Goal: Task Accomplishment & Management: Manage account settings

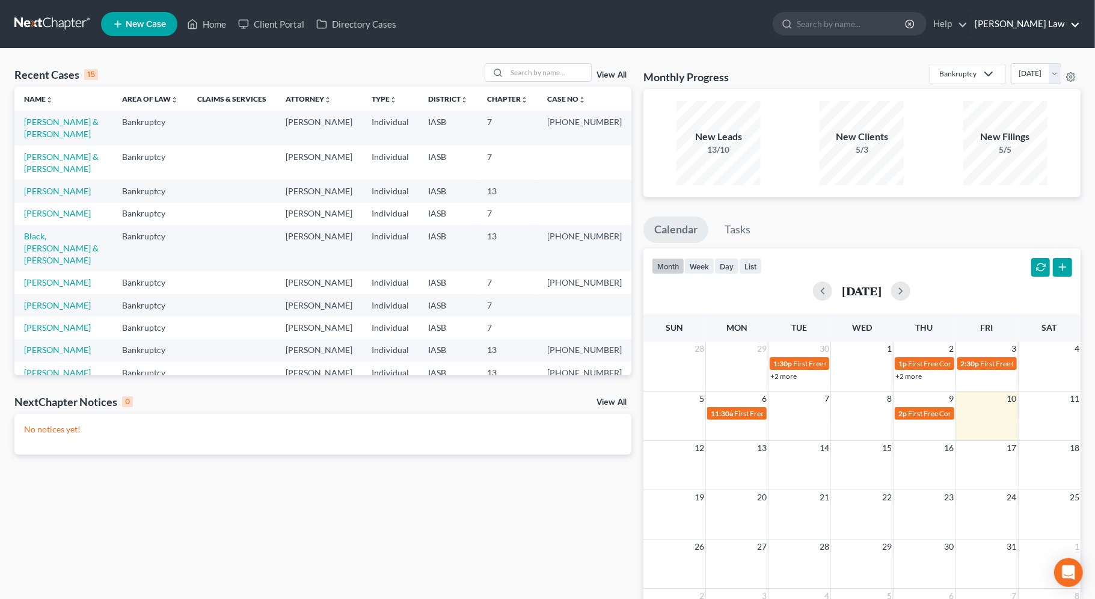
click at [1038, 27] on link "[PERSON_NAME] Law" at bounding box center [1024, 24] width 111 height 22
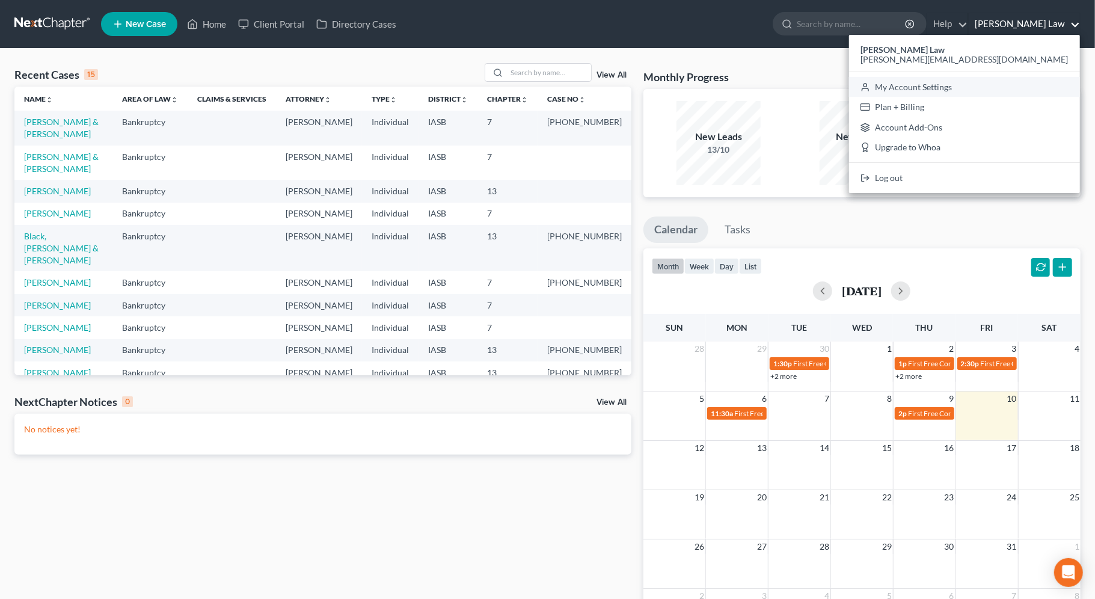
click at [996, 90] on link "My Account Settings" at bounding box center [964, 87] width 231 height 20
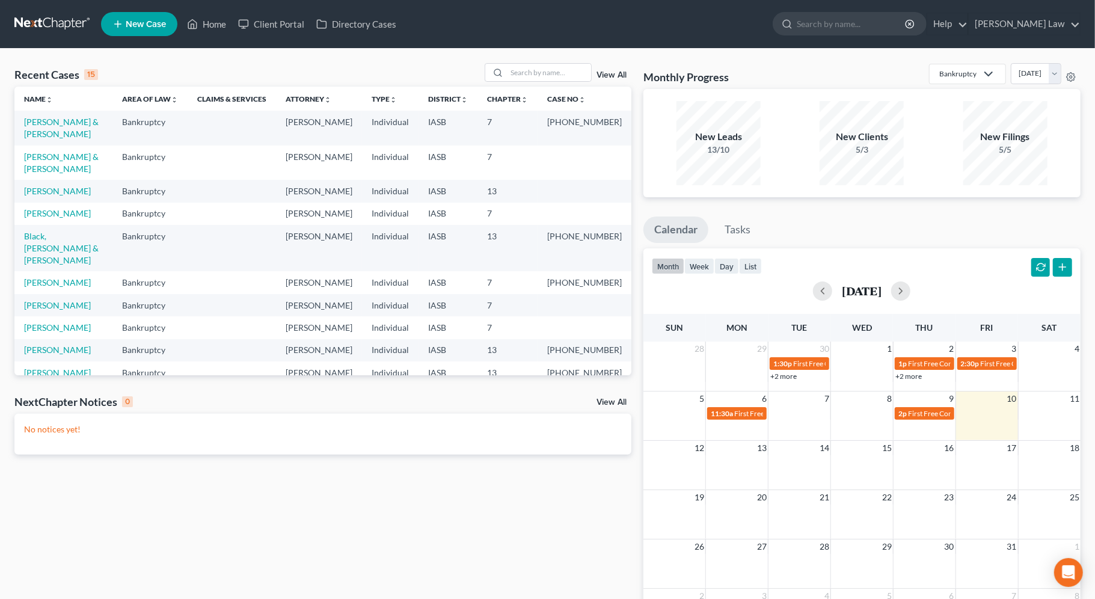
select select "30"
select select "23"
select select "16"
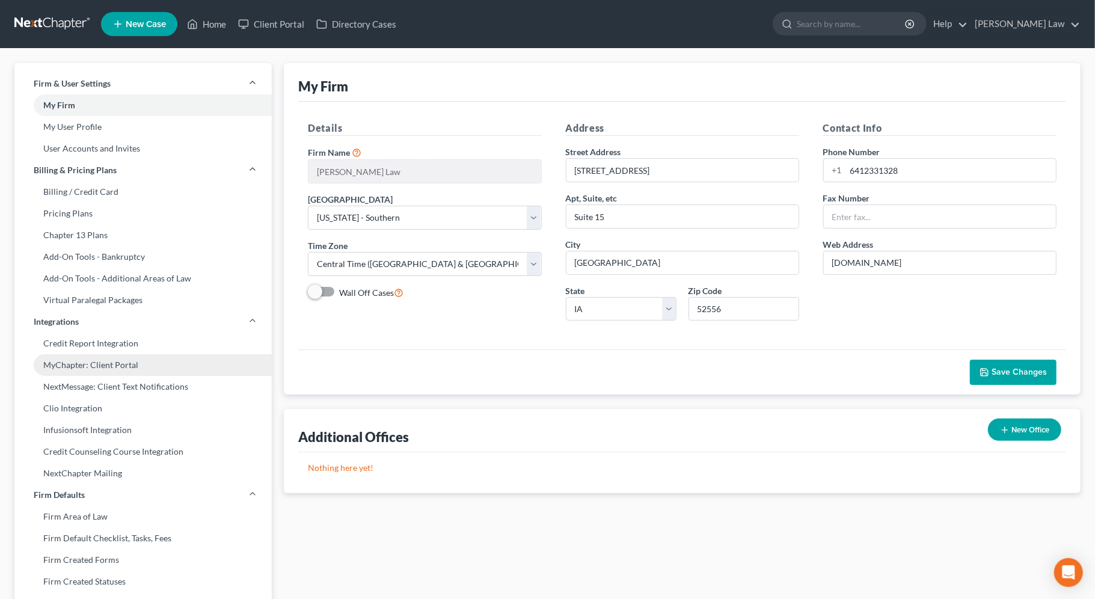
click at [121, 365] on link "MyChapter: Client Portal" at bounding box center [142, 365] width 257 height 22
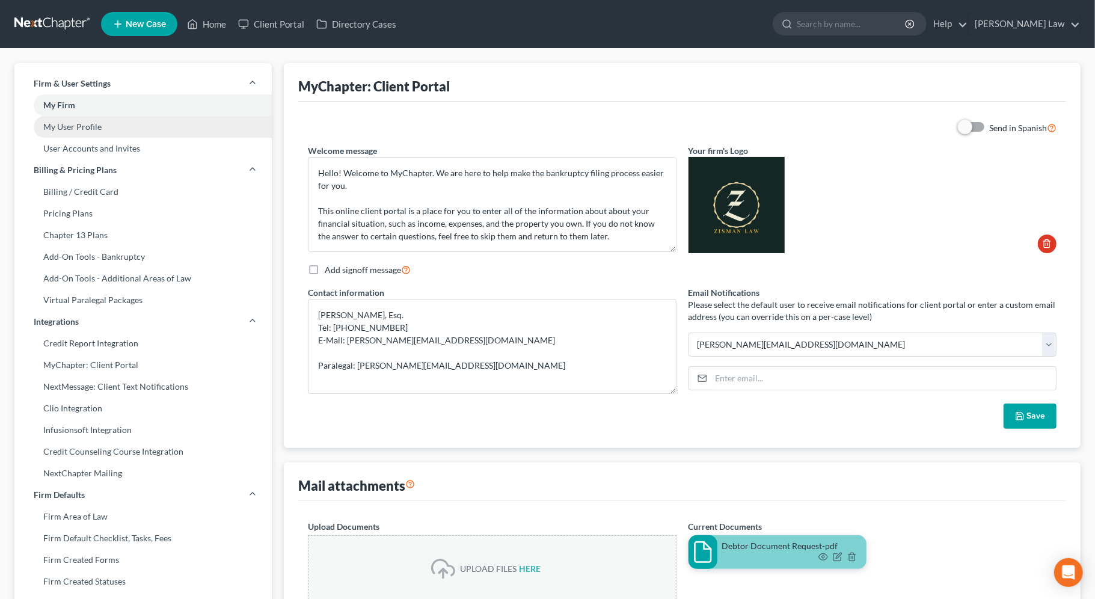
click at [91, 131] on link "My User Profile" at bounding box center [142, 127] width 257 height 22
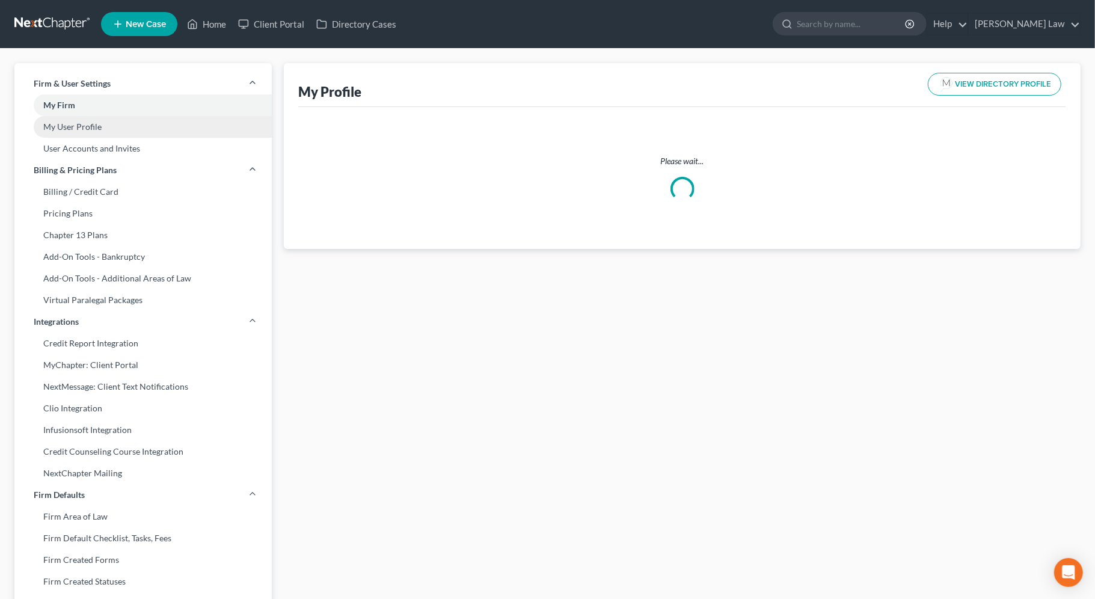
select select "16"
select select "30"
select select "attorney"
select select "0"
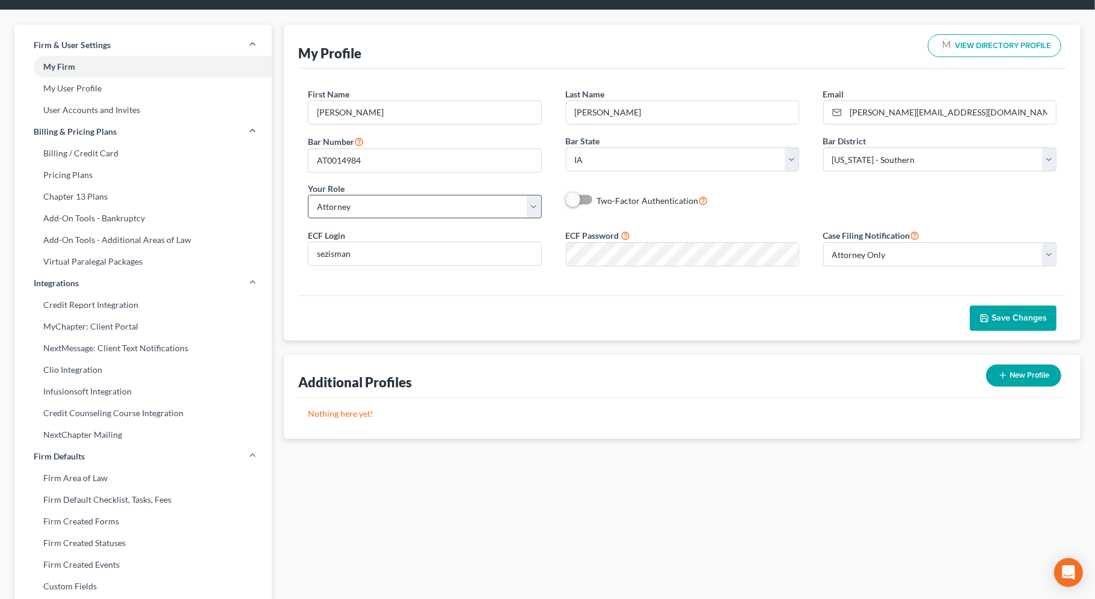
scroll to position [41, 0]
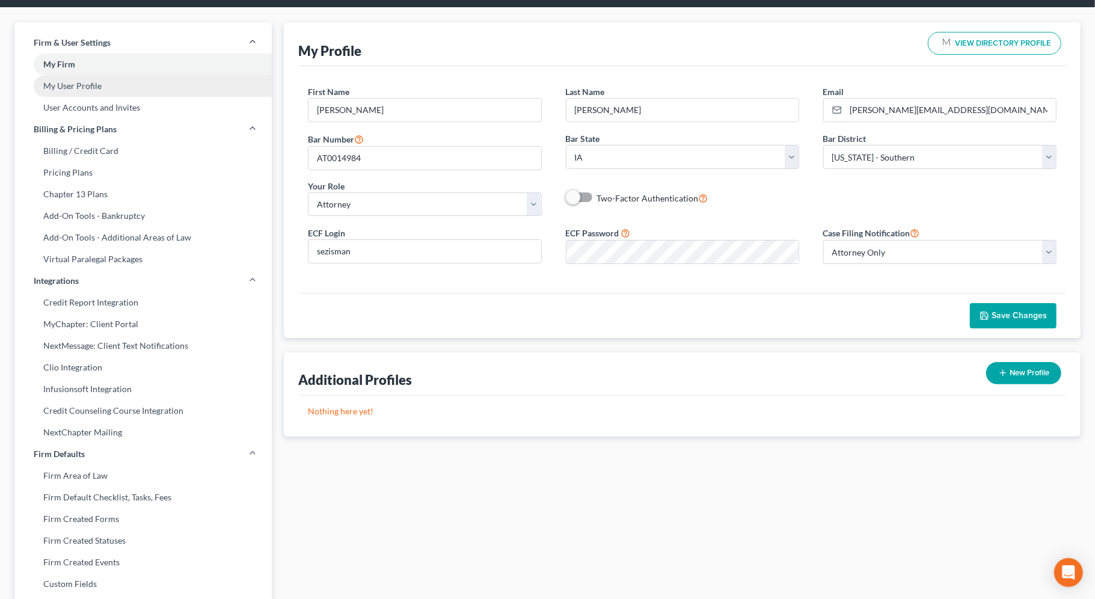
click at [93, 85] on link "My User Profile" at bounding box center [142, 86] width 257 height 22
click at [118, 107] on link "User Accounts and Invites" at bounding box center [142, 108] width 257 height 22
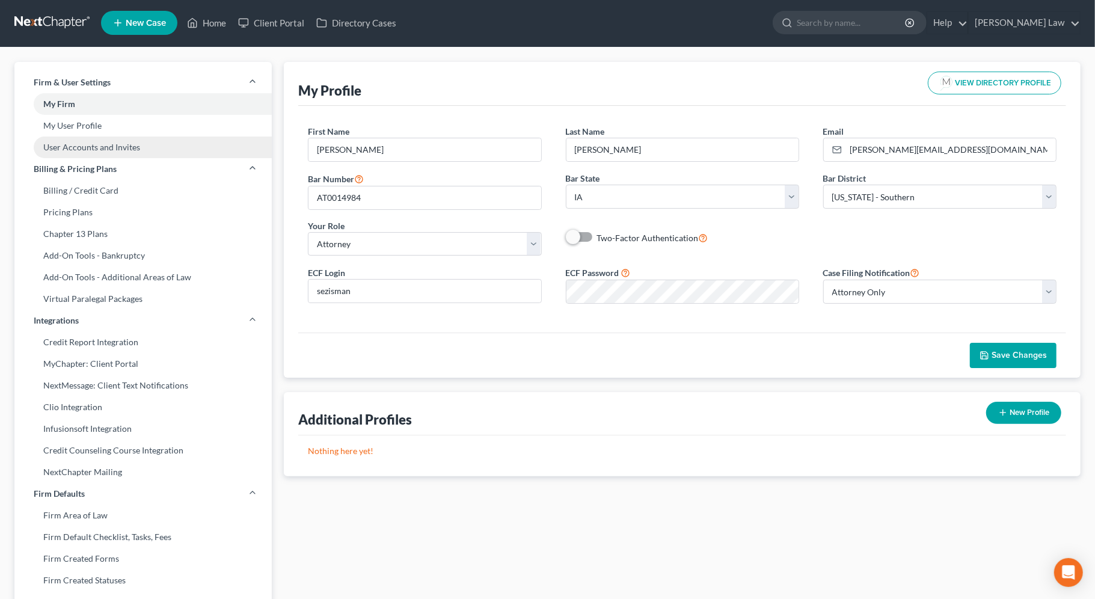
select select "0"
select select "1"
select select "2"
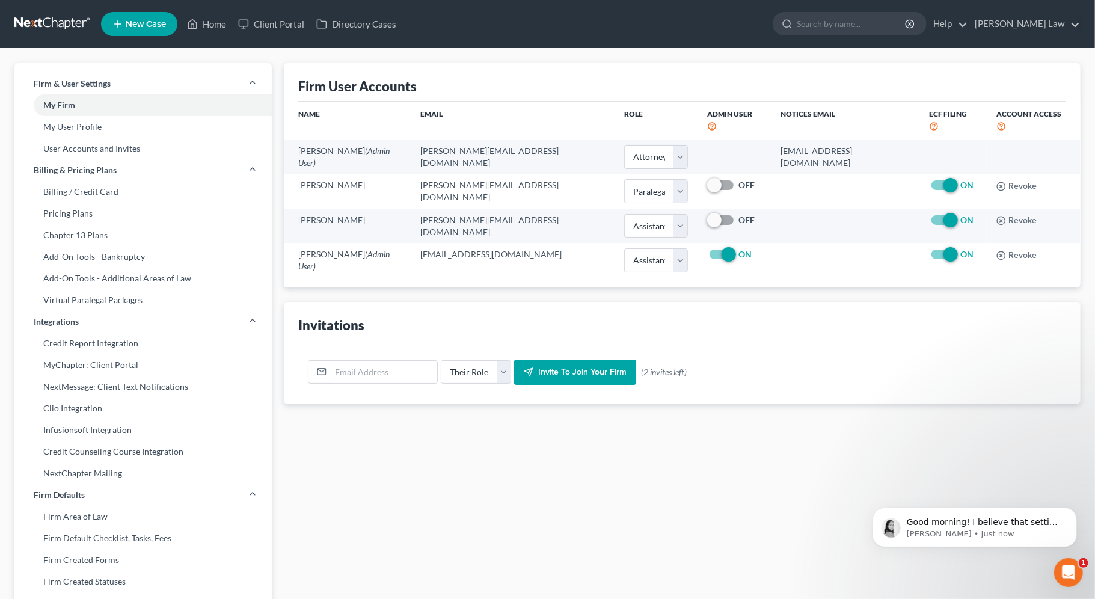
scroll to position [0, 0]
